Goal: Task Accomplishment & Management: Use online tool/utility

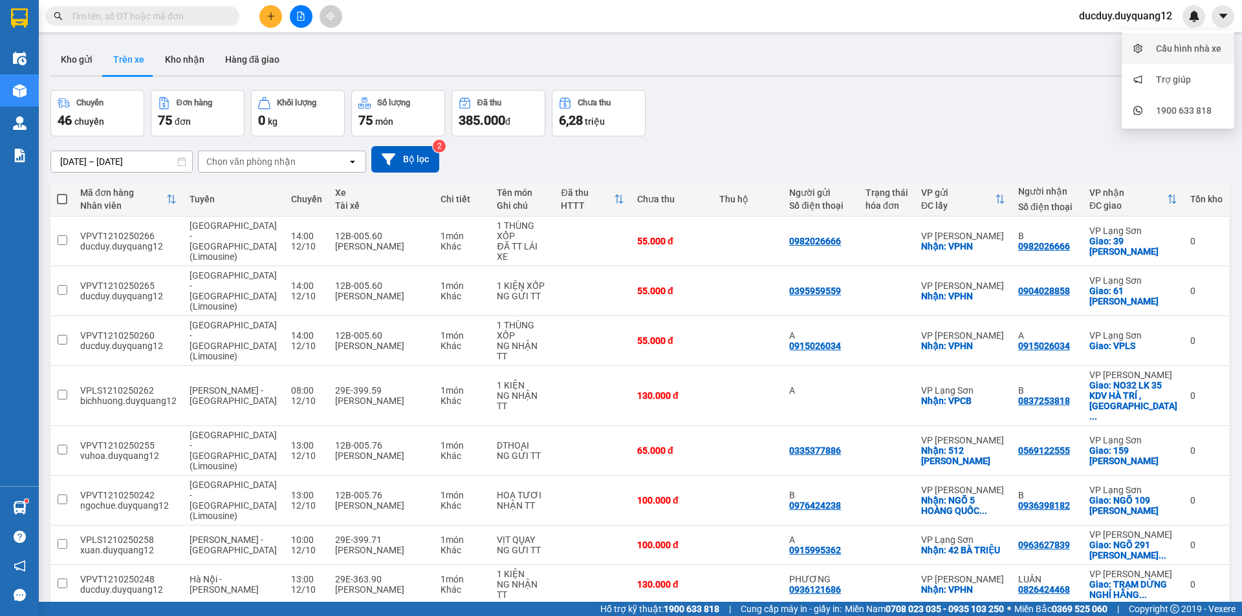
click at [1191, 40] on div "Cấu hình nhà xe" at bounding box center [1177, 48] width 97 height 25
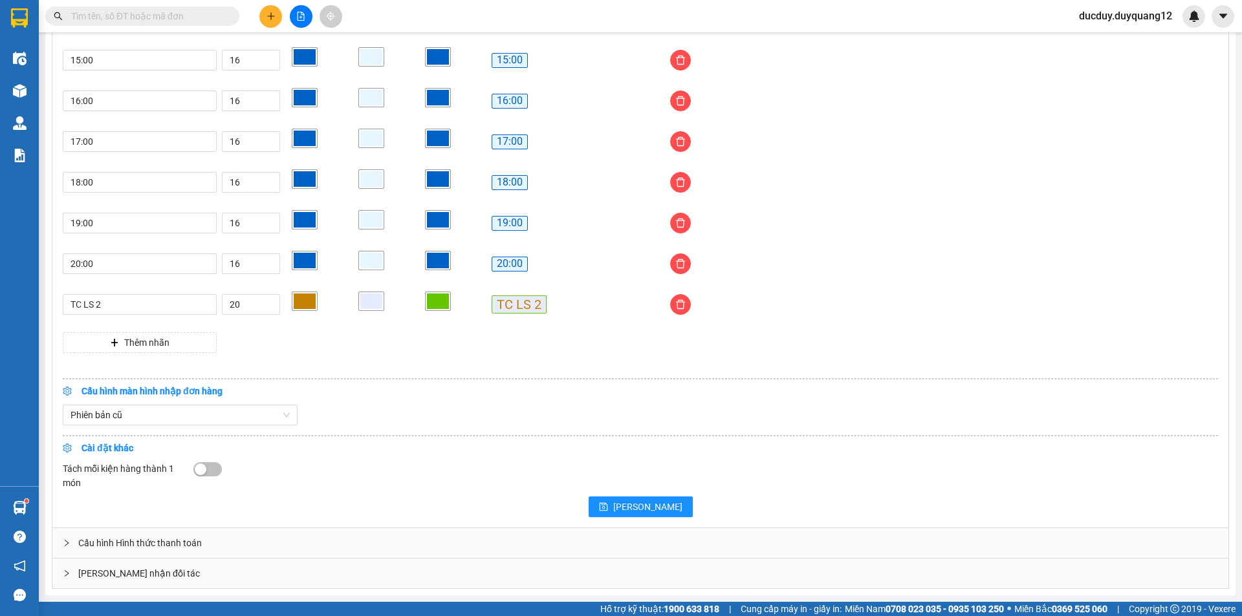
click at [224, 569] on div "[PERSON_NAME] nhận đối tác" at bounding box center [640, 574] width 1176 height 30
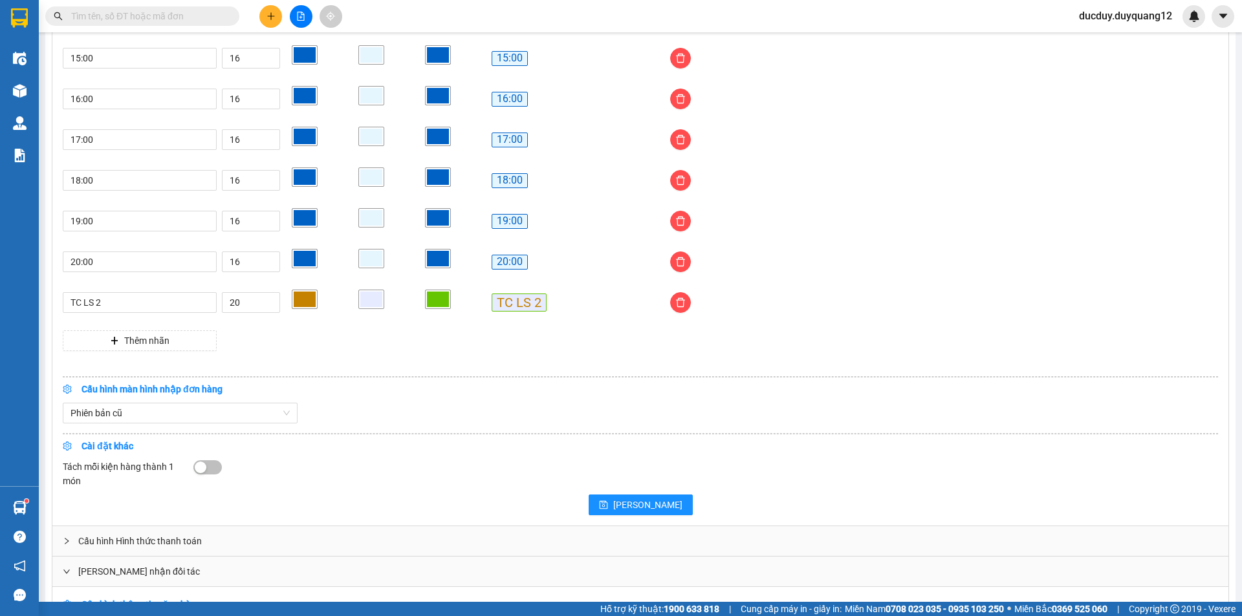
scroll to position [1244, 0]
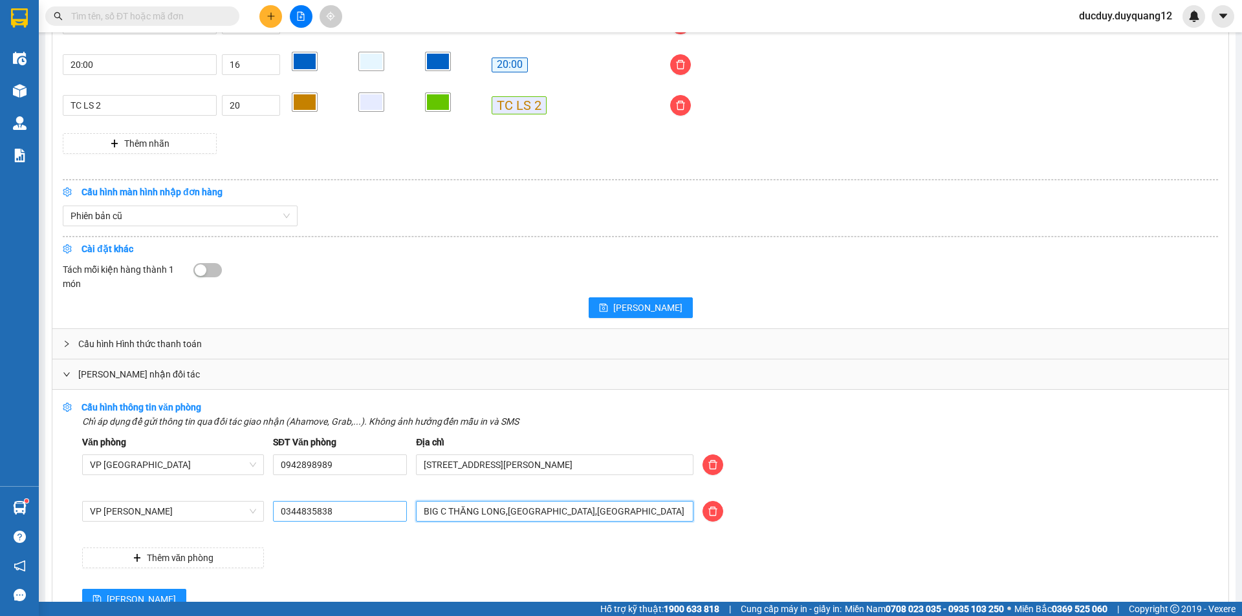
drag, startPoint x: 621, startPoint y: 515, endPoint x: 402, endPoint y: 522, distance: 219.3
click at [402, 522] on div "VP [PERSON_NAME] 0344835838 [GEOGRAPHIC_DATA],[GEOGRAPHIC_DATA]" at bounding box center [650, 519] width 1145 height 36
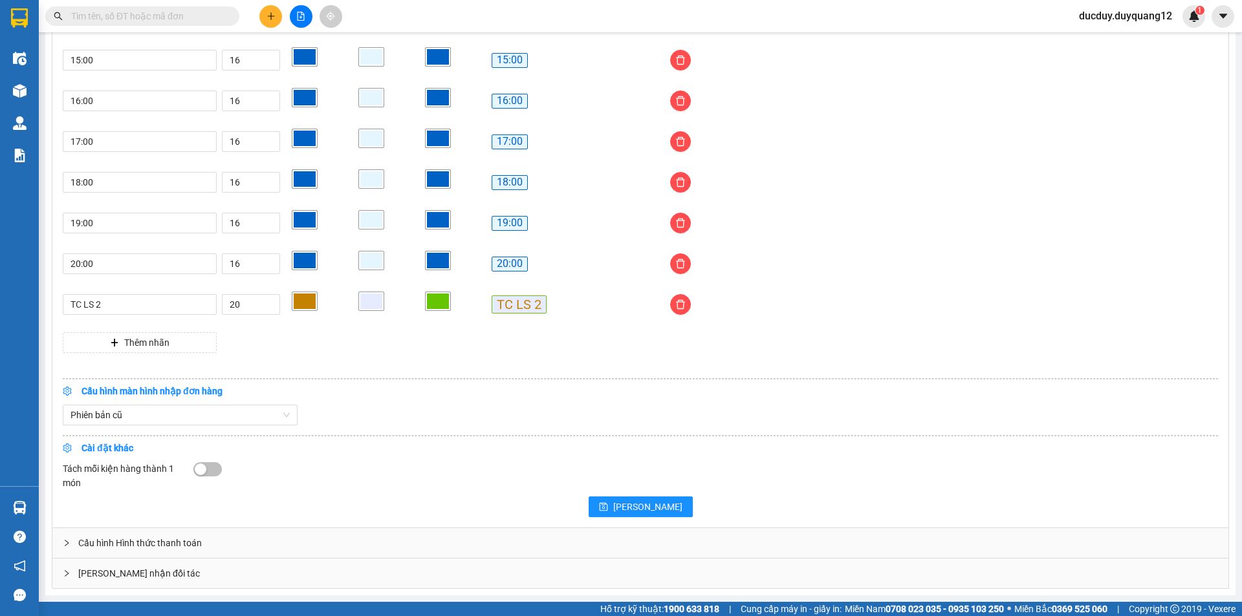
click at [110, 572] on div "[PERSON_NAME] nhận đối tác" at bounding box center [640, 574] width 1176 height 30
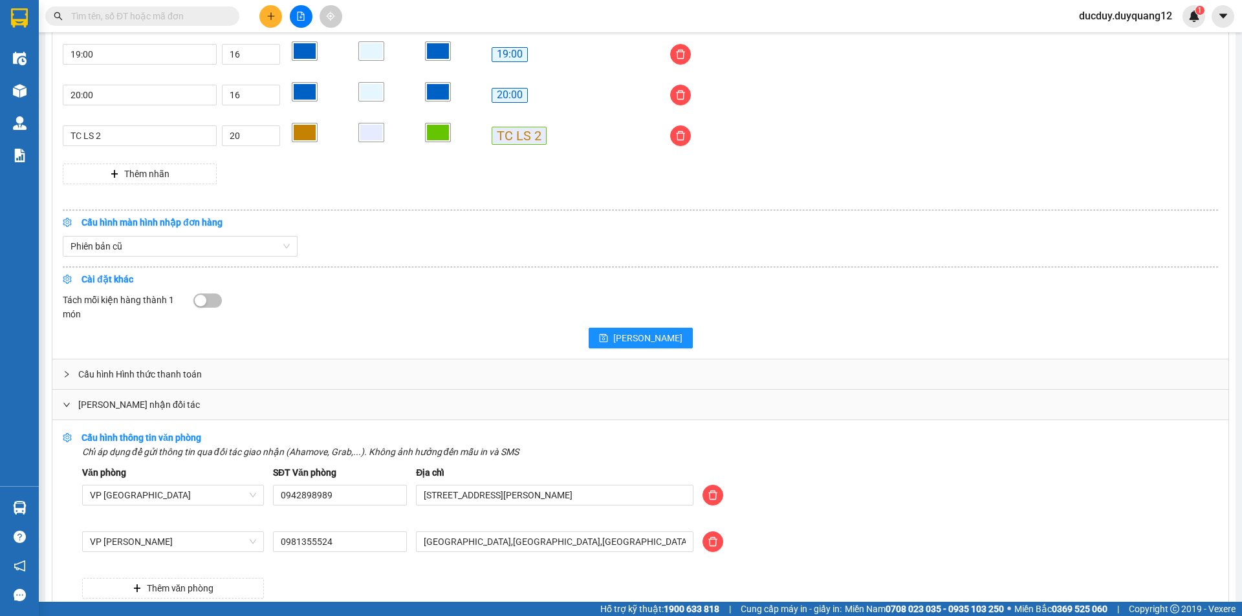
scroll to position [1277, 0]
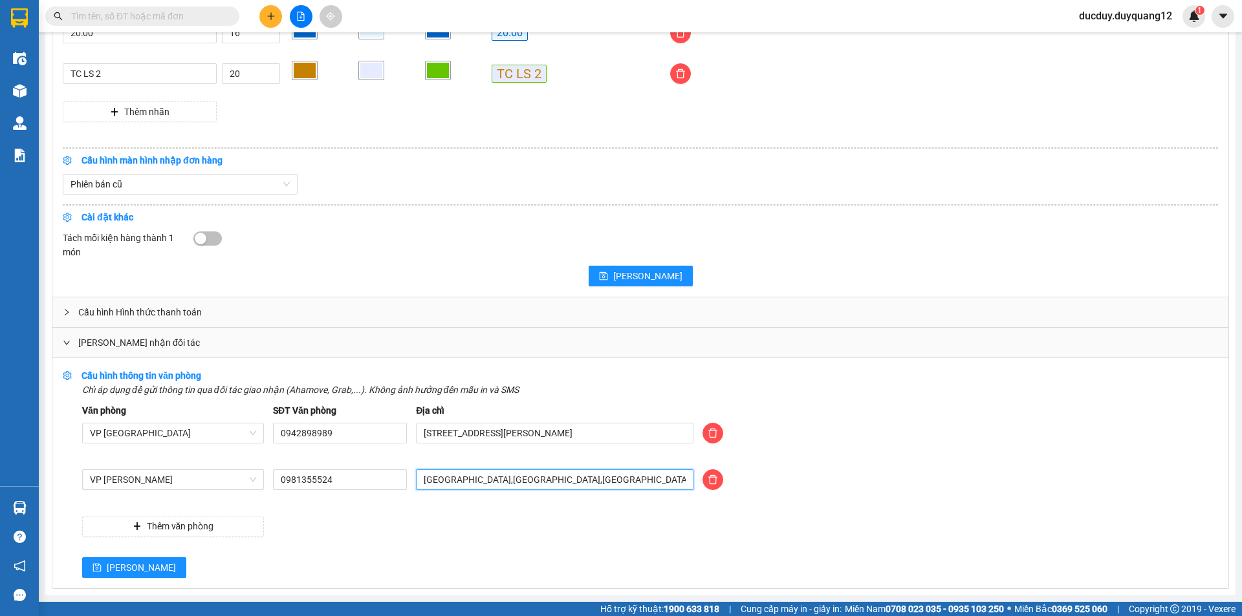
drag, startPoint x: 648, startPoint y: 481, endPoint x: 403, endPoint y: 503, distance: 246.0
click at [389, 497] on div "VP [PERSON_NAME] 0981355524 [GEOGRAPHIC_DATA],[GEOGRAPHIC_DATA],[GEOGRAPHIC_DAT…" at bounding box center [650, 488] width 1145 height 36
type input "CỔNG CIPUTRA,XUÂN ĐỈNH,TÂY HỒ,HÀ NỘI"
drag, startPoint x: 374, startPoint y: 487, endPoint x: 255, endPoint y: 495, distance: 119.3
click at [255, 495] on div "VP Minh Khai 0981355524 CỔNG CIPUTRA,XUÂN ĐỈNH,TÂY HỒ,HÀ NỘI" at bounding box center [650, 488] width 1145 height 36
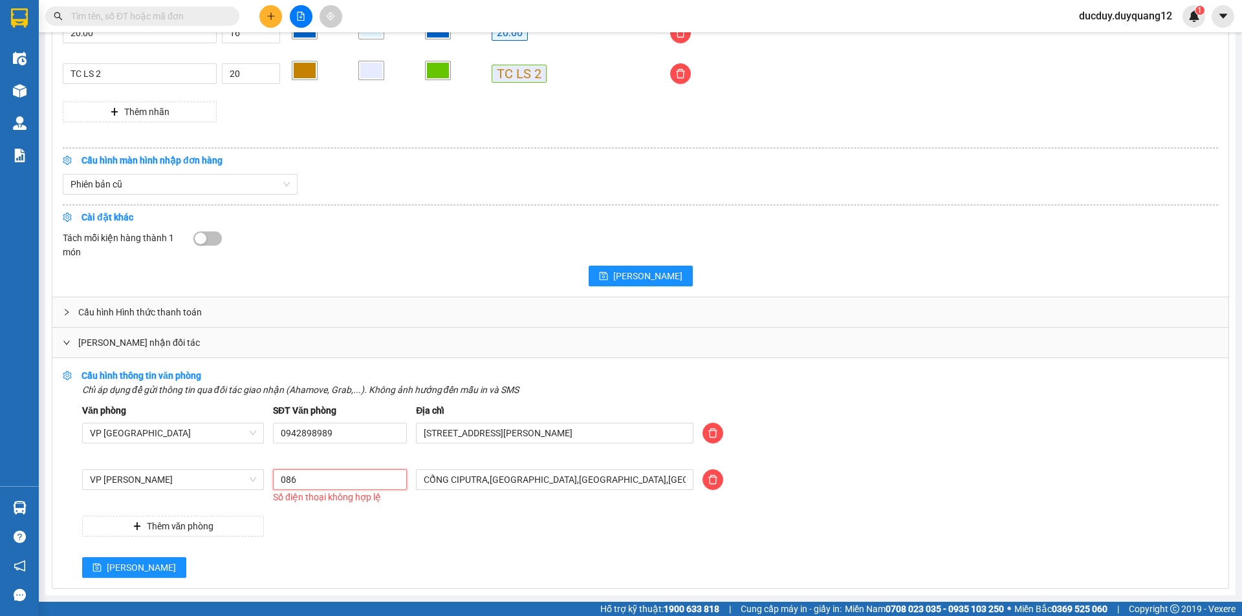
type input "0862200563"
click at [105, 561] on button "[PERSON_NAME]" at bounding box center [134, 567] width 104 height 21
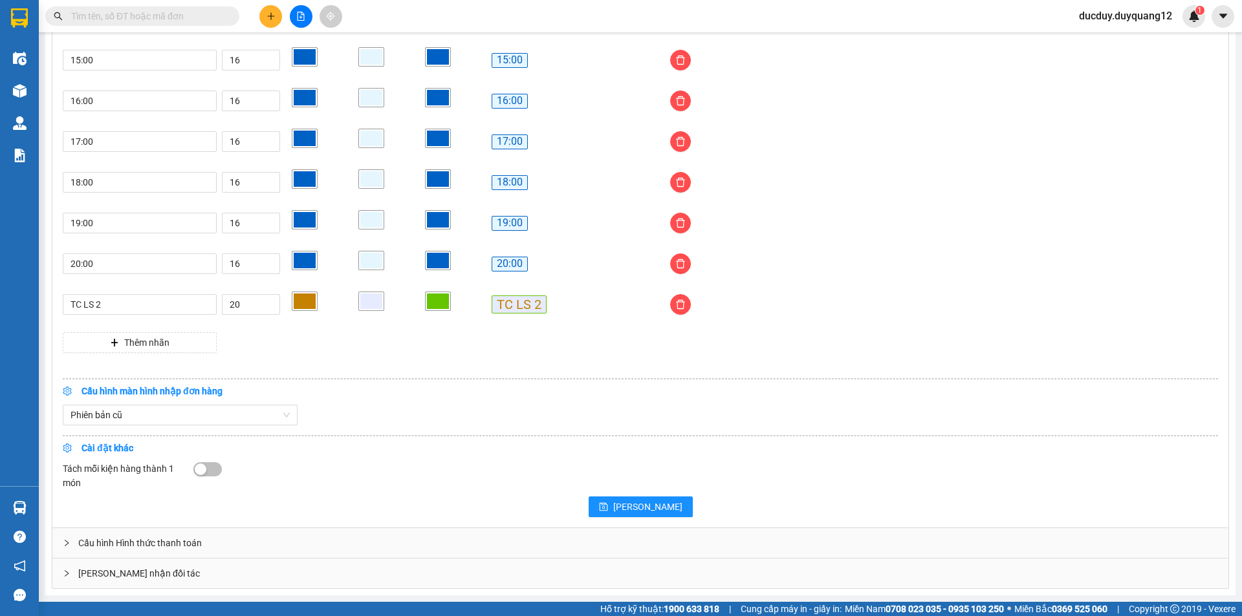
scroll to position [1046, 0]
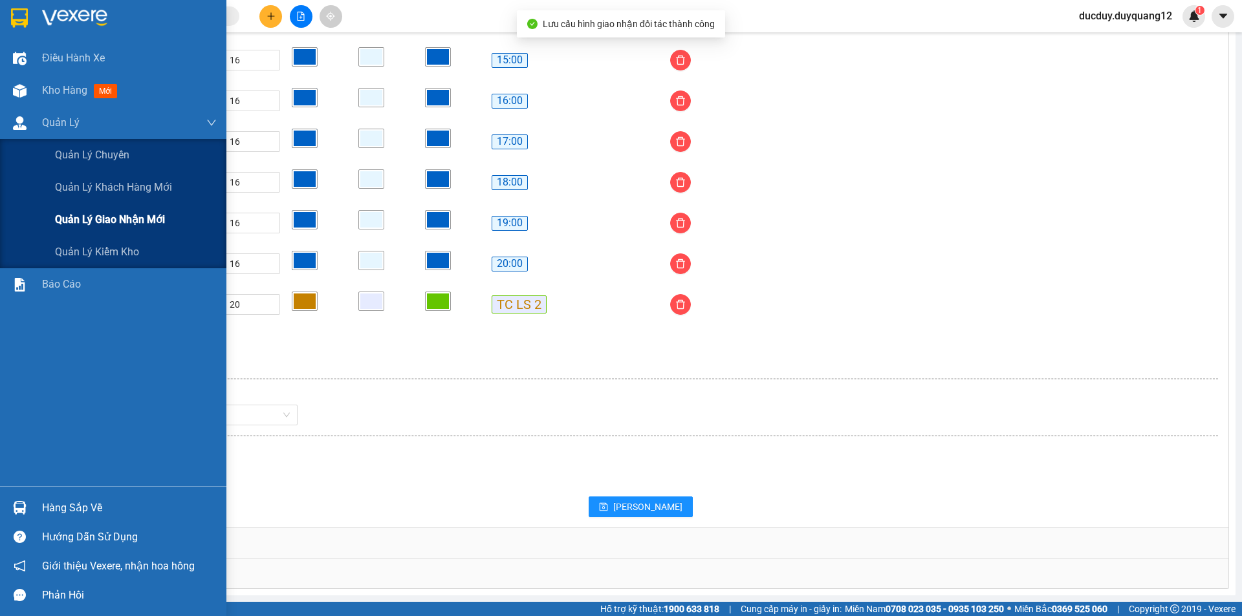
click at [104, 223] on span "Quản lý giao nhận mới" at bounding box center [110, 219] width 110 height 16
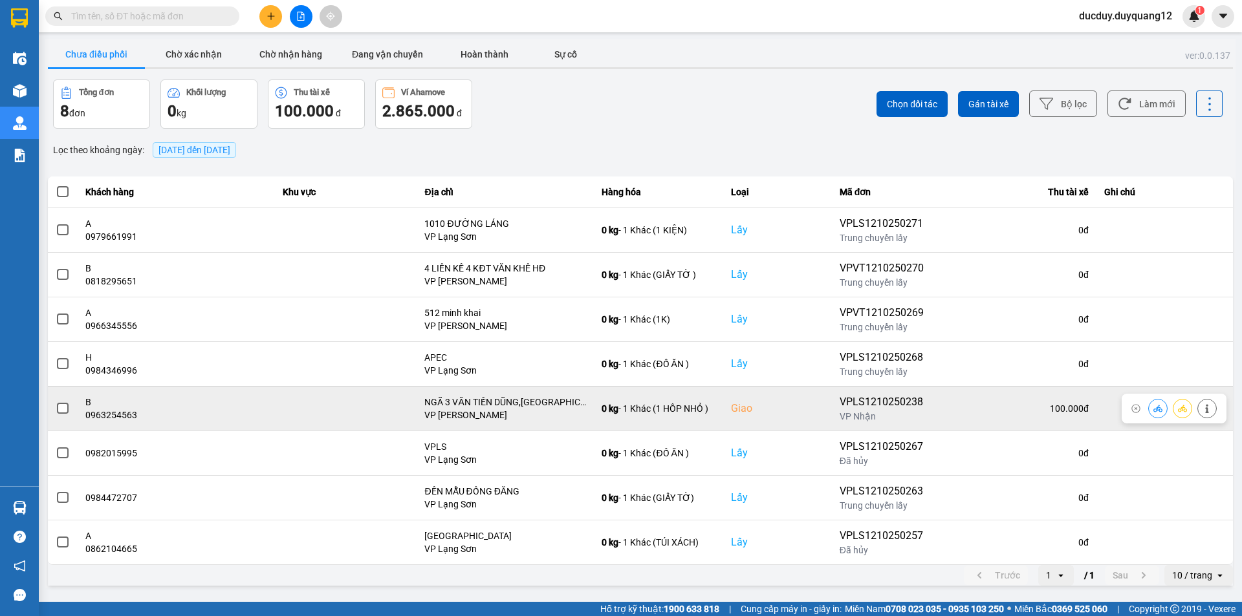
click at [60, 407] on span at bounding box center [63, 409] width 12 height 12
click at [56, 402] on input "checkbox" at bounding box center [56, 402] width 0 height 0
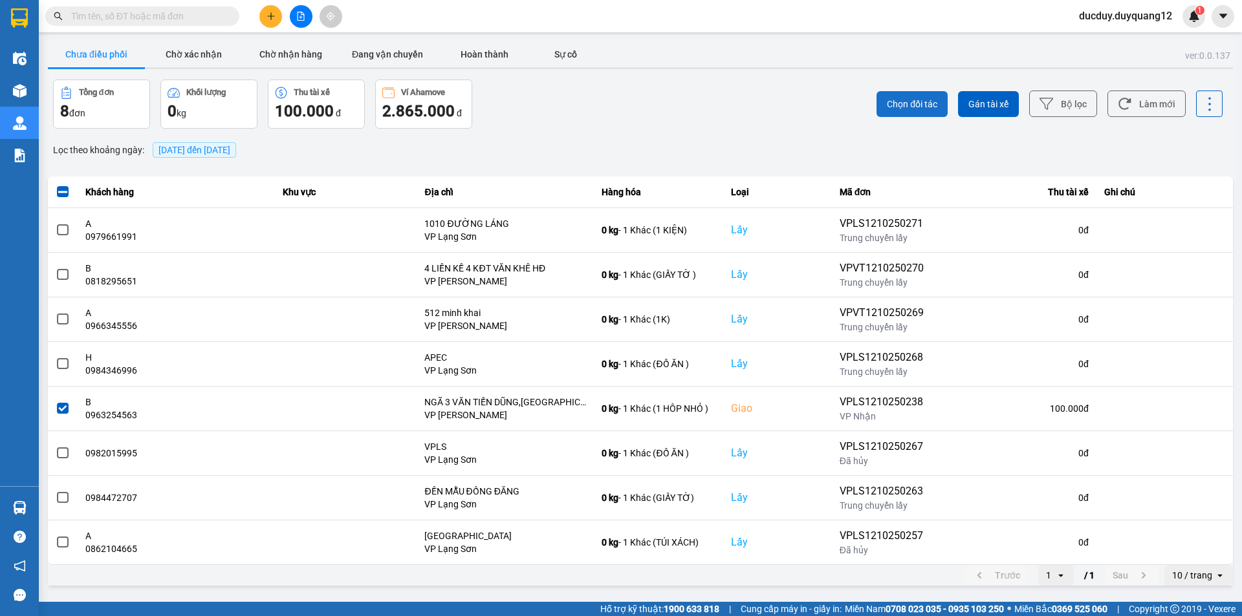
click at [922, 105] on span "Chọn đối tác" at bounding box center [912, 104] width 50 height 13
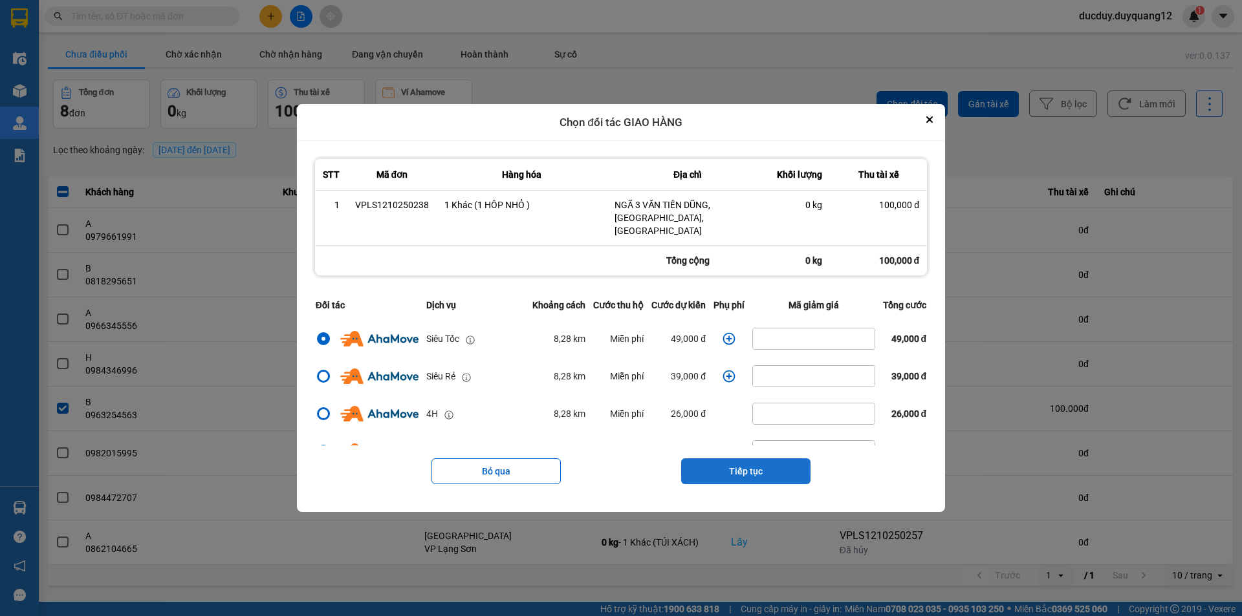
drag, startPoint x: 761, startPoint y: 459, endPoint x: 759, endPoint y: 441, distance: 18.2
click at [761, 459] on button "Tiếp tục" at bounding box center [745, 472] width 129 height 26
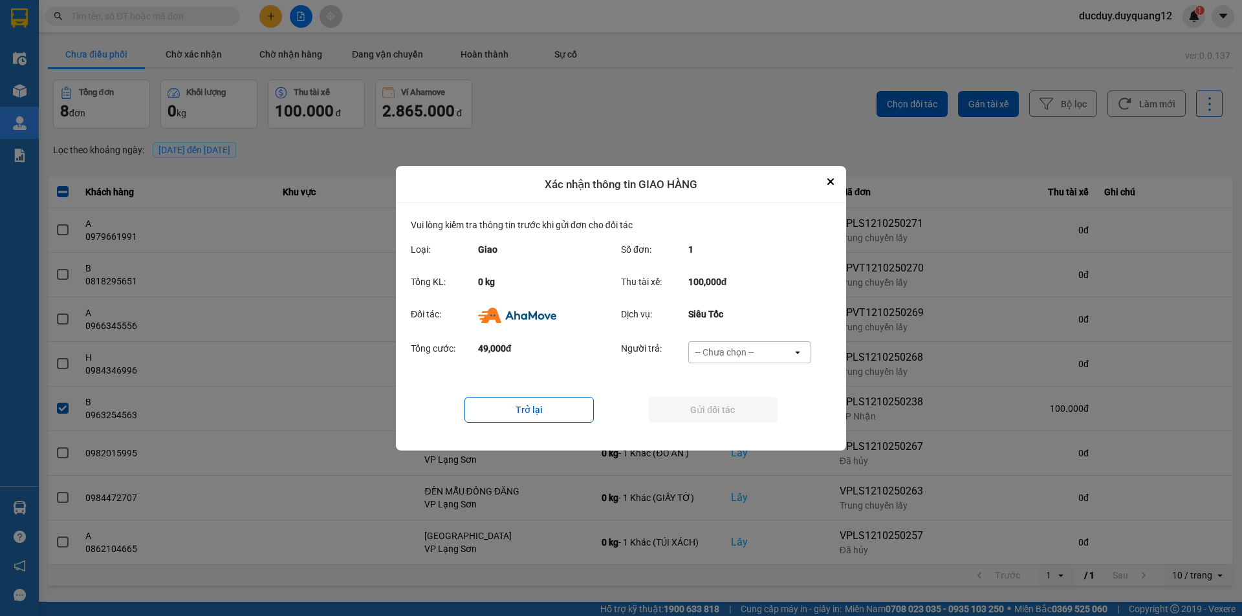
click at [728, 333] on div "Đối tác: Dịch vụ: Siêu Tốc" at bounding box center [621, 319] width 420 height 34
click at [730, 349] on div "-- Chưa chọn --" at bounding box center [724, 352] width 58 height 13
drag, startPoint x: 740, startPoint y: 424, endPoint x: 739, endPoint y: 411, distance: 13.6
click at [740, 424] on span "Ví Ahamove" at bounding box center [724, 426] width 52 height 13
click at [739, 402] on button "Gửi đối tác" at bounding box center [712, 410] width 129 height 26
